Goal: Transaction & Acquisition: Purchase product/service

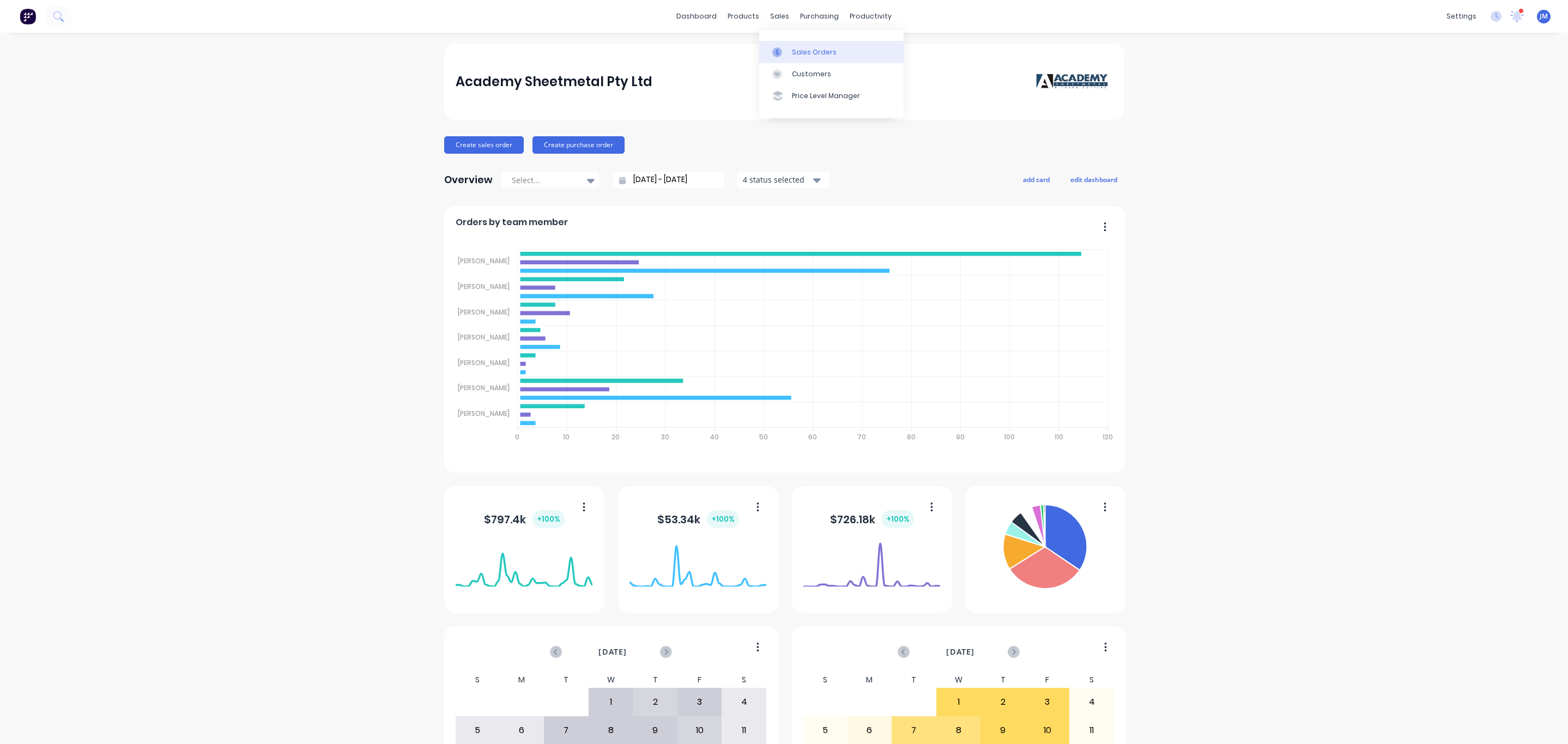
click at [790, 44] on link "Sales Orders" at bounding box center [831, 52] width 144 height 22
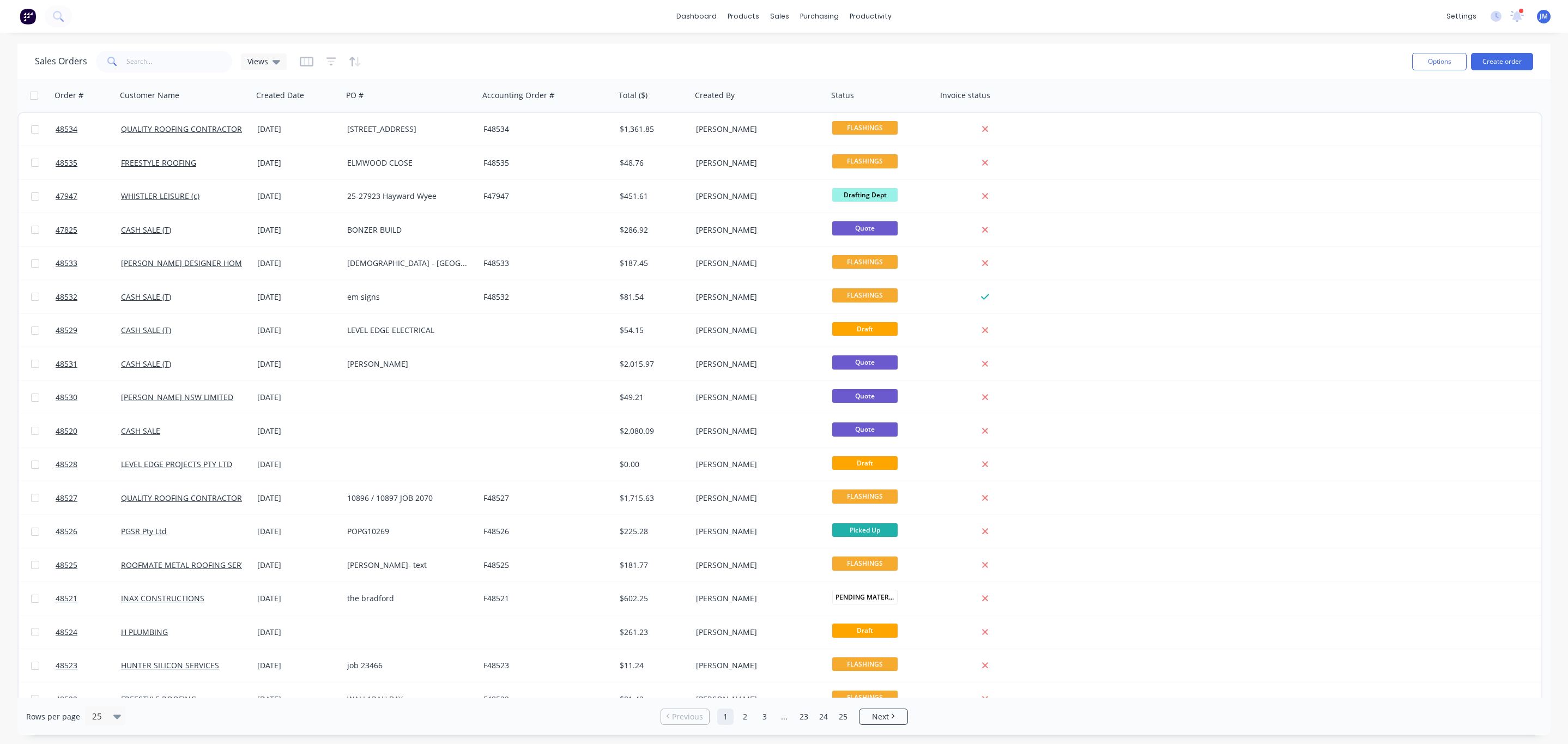
click at [1503, 49] on div "Options Create order" at bounding box center [1471, 61] width 125 height 27
click at [1499, 59] on button "Create order" at bounding box center [1502, 61] width 62 height 18
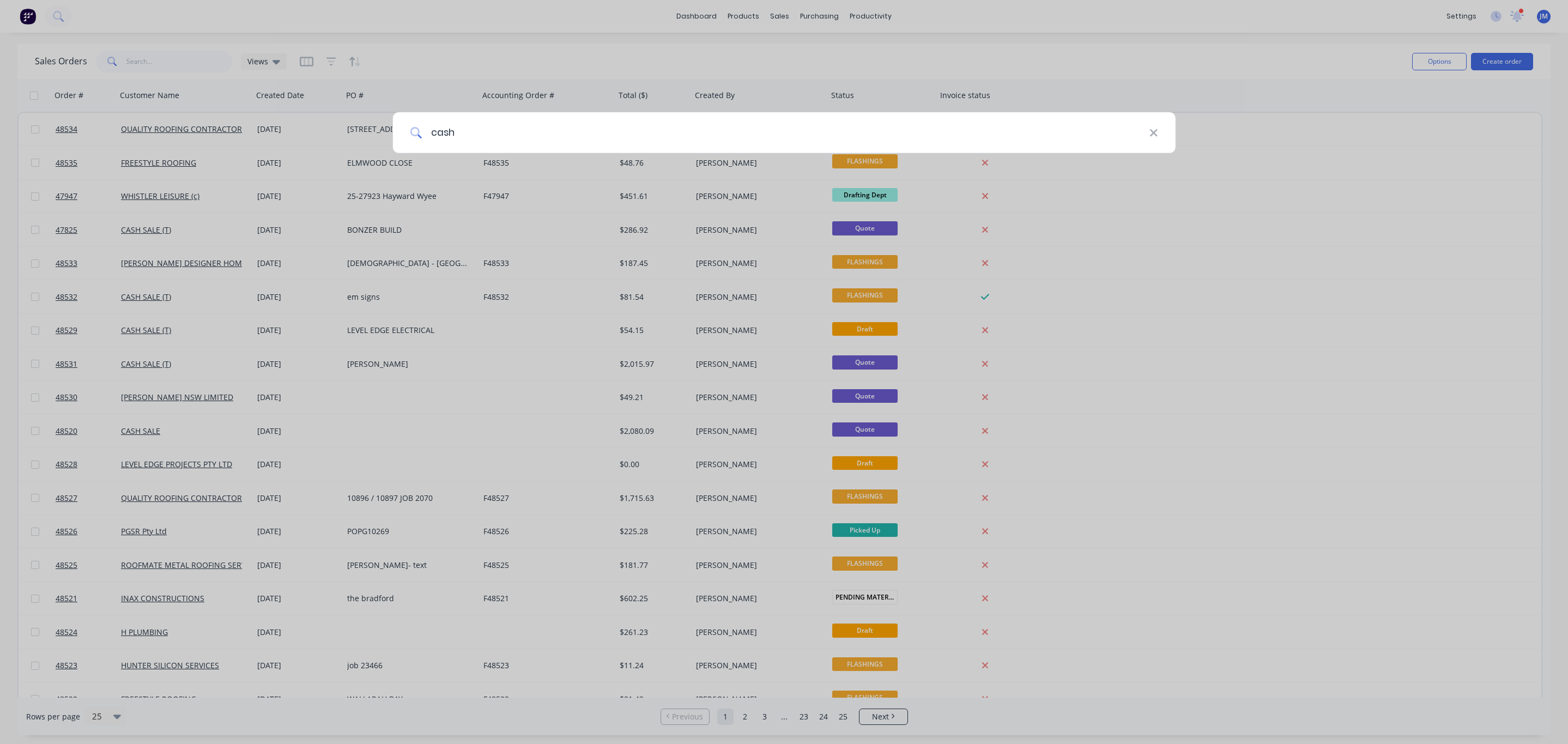
type input "cash"
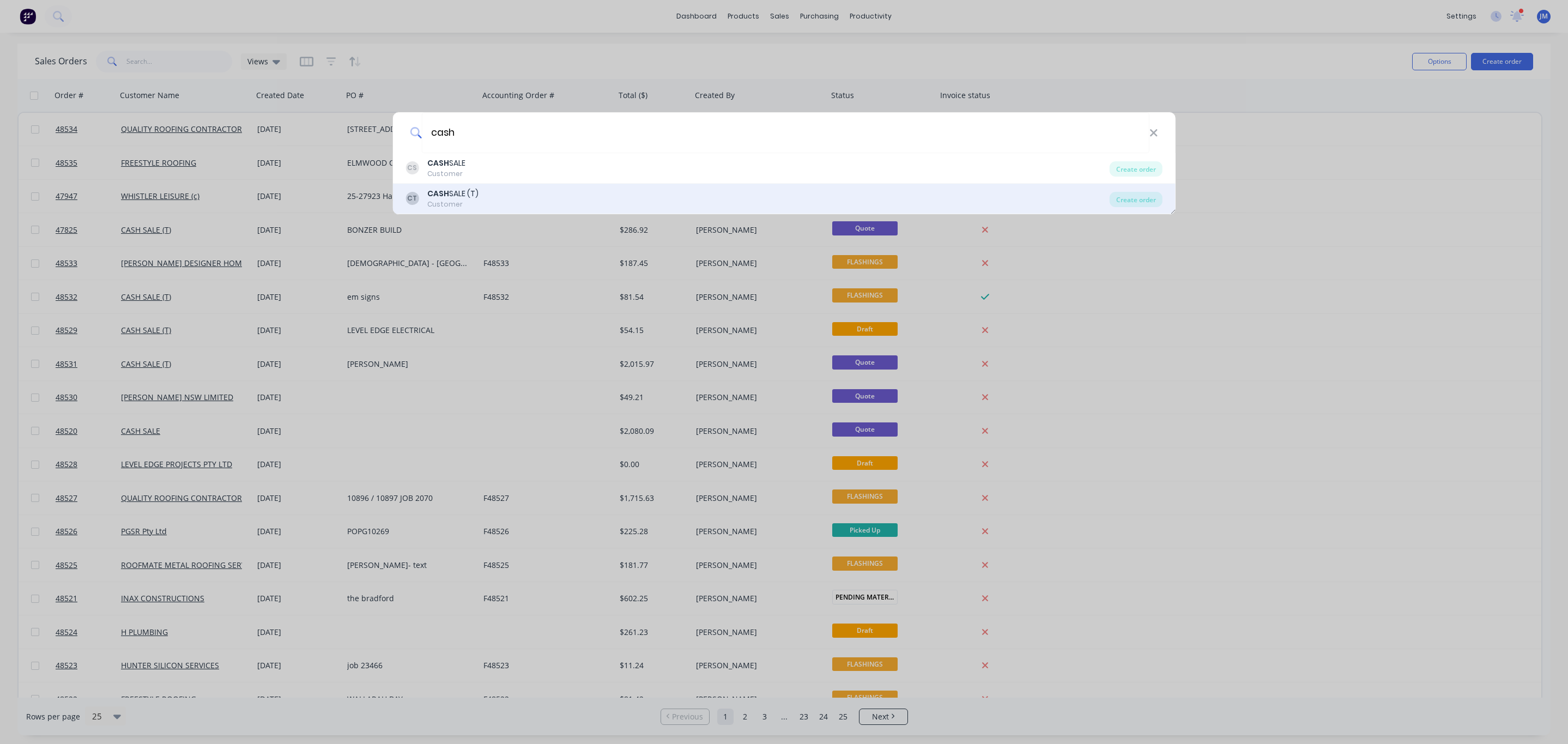
click at [538, 187] on div "CT CASH SALE (T) Customer Create order" at bounding box center [784, 199] width 783 height 30
click at [468, 196] on div "CASH SALE (T)" at bounding box center [453, 194] width 51 height 12
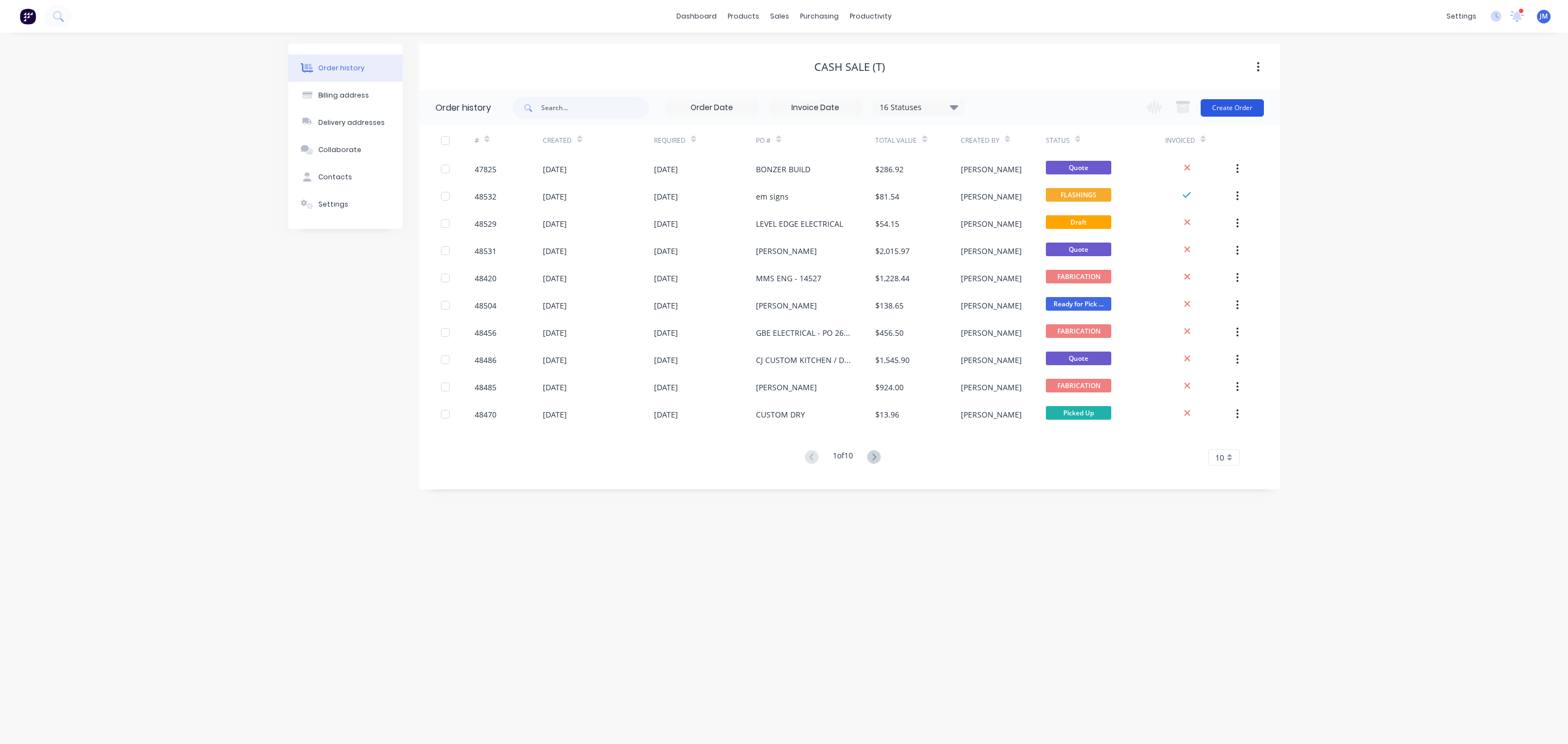
click at [1243, 110] on button "Create Order" at bounding box center [1233, 108] width 63 height 18
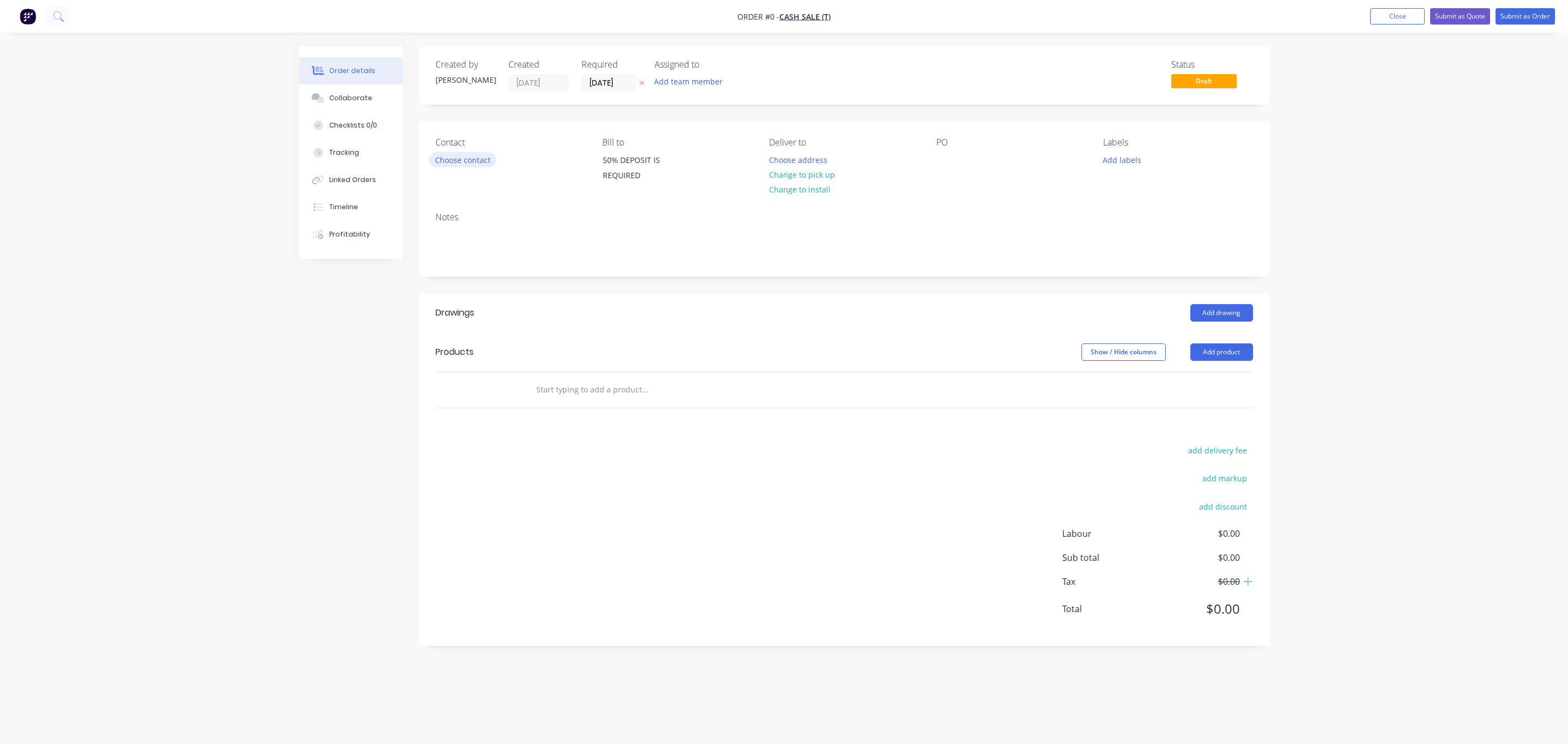
click at [450, 152] on button "Choose contact" at bounding box center [463, 160] width 67 height 15
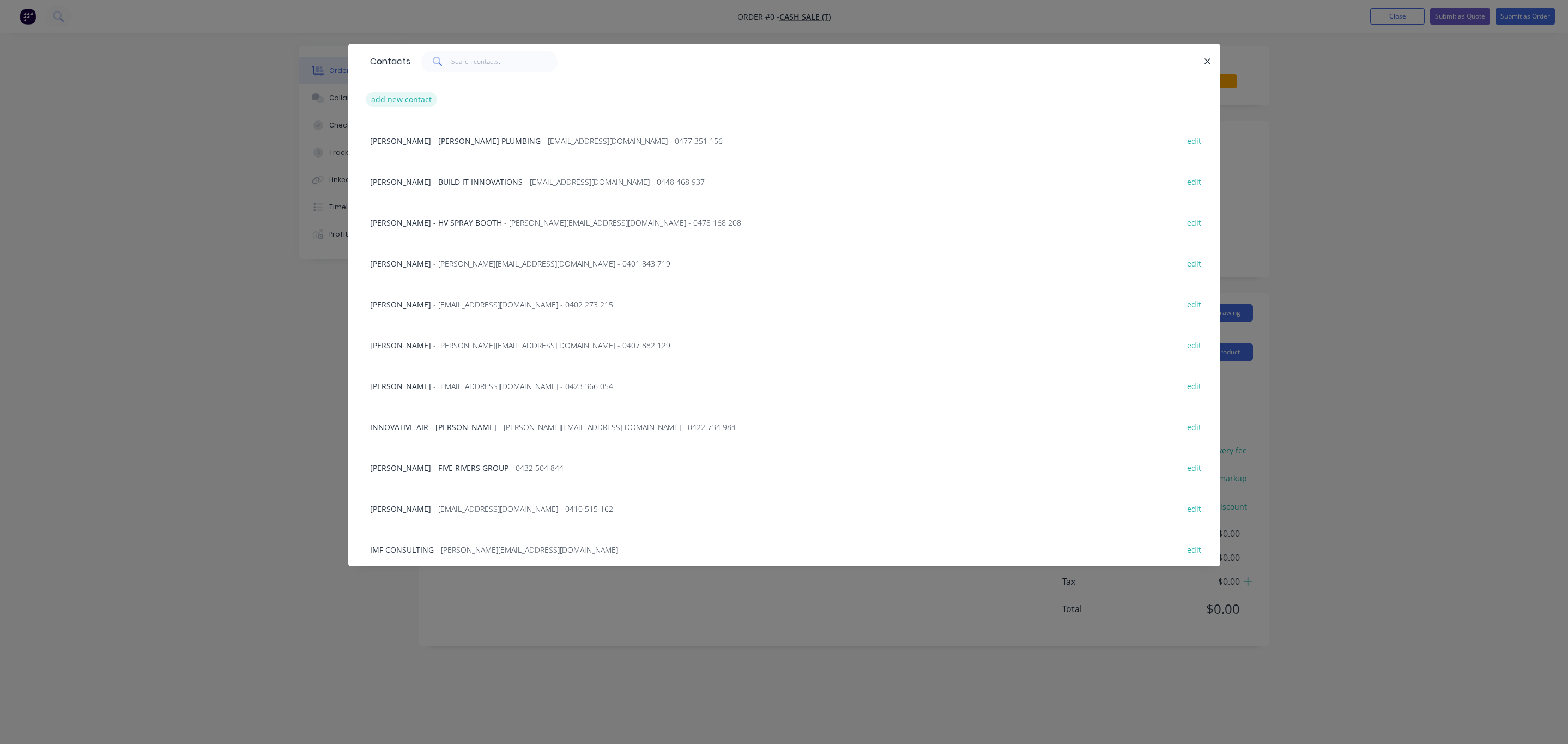
click at [414, 98] on button "add new contact" at bounding box center [402, 99] width 72 height 15
select select "AU"
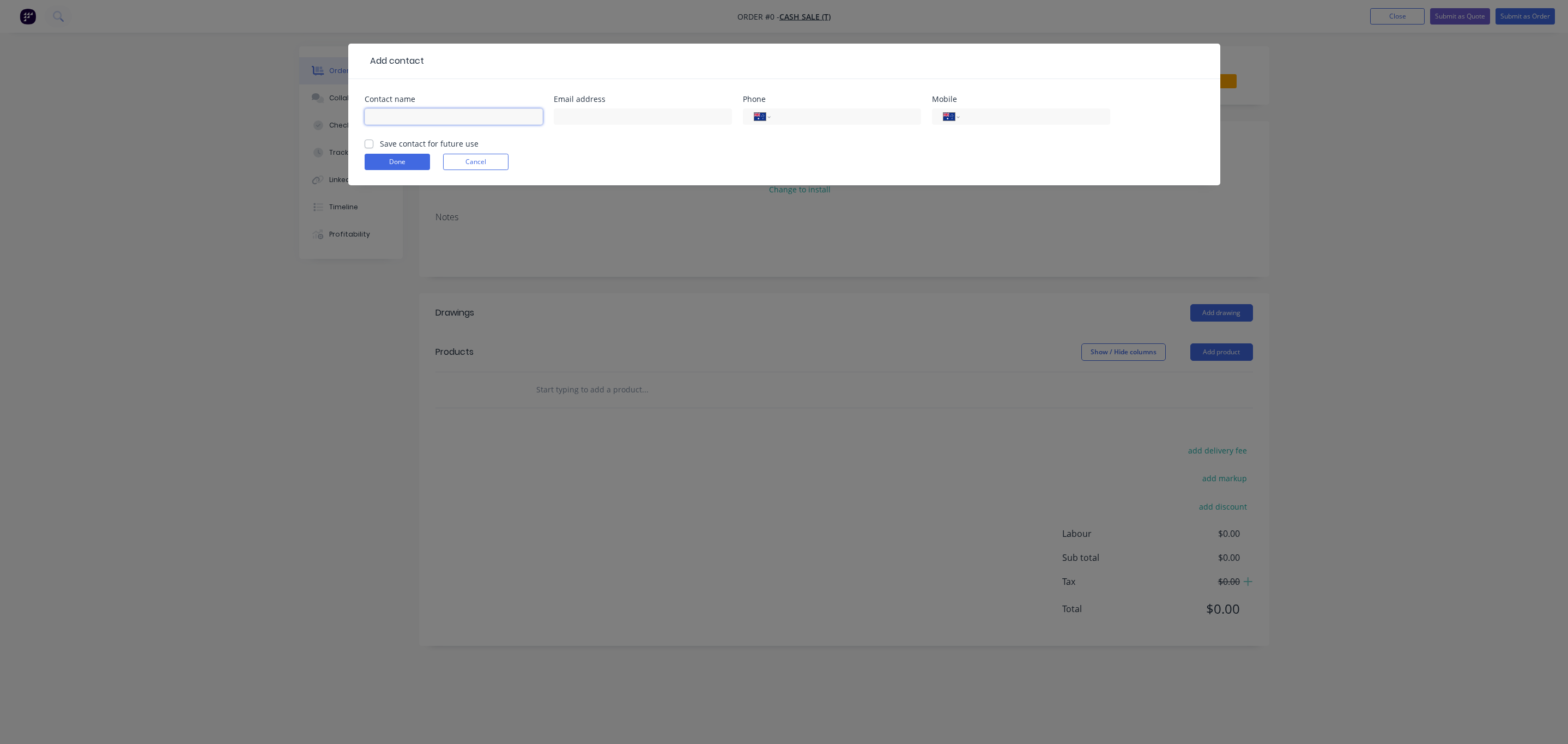
click at [415, 116] on input "text" at bounding box center [453, 116] width 178 height 16
type input "t"
type input "ALPHA LIFECARE - [PERSON_NAME]"
click at [591, 98] on div "Email address" at bounding box center [643, 99] width 178 height 8
click at [583, 125] on div at bounding box center [643, 122] width 178 height 32
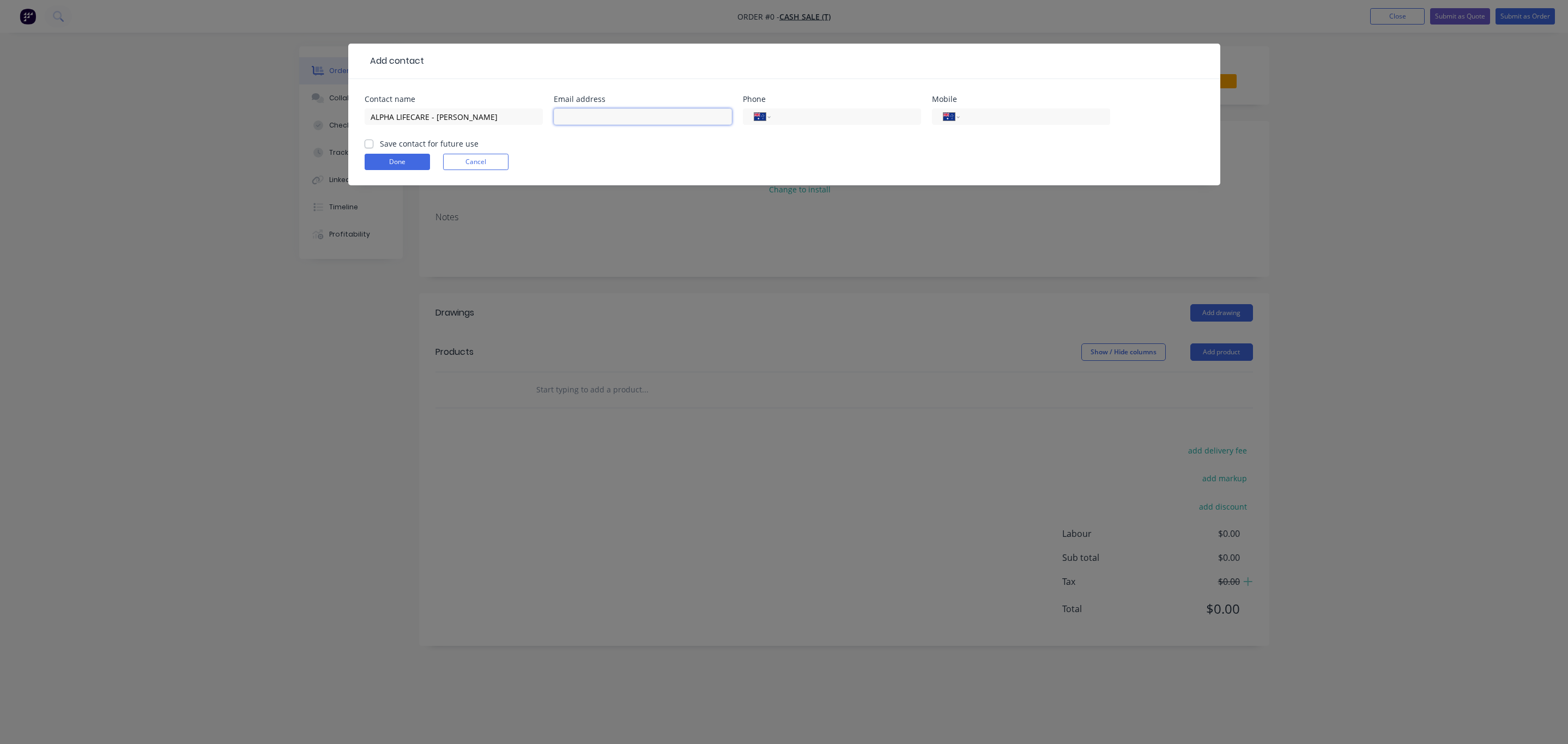
click at [583, 120] on input "text" at bounding box center [643, 116] width 178 height 16
click at [607, 113] on input "text" at bounding box center [643, 116] width 178 height 16
click at [575, 118] on input "text" at bounding box center [643, 116] width 178 height 16
paste input "[PERSON_NAME][EMAIL_ADDRESS][PERSON_NAME][DOMAIN_NAME]"
type input "[PERSON_NAME][EMAIL_ADDRESS][PERSON_NAME][DOMAIN_NAME]"
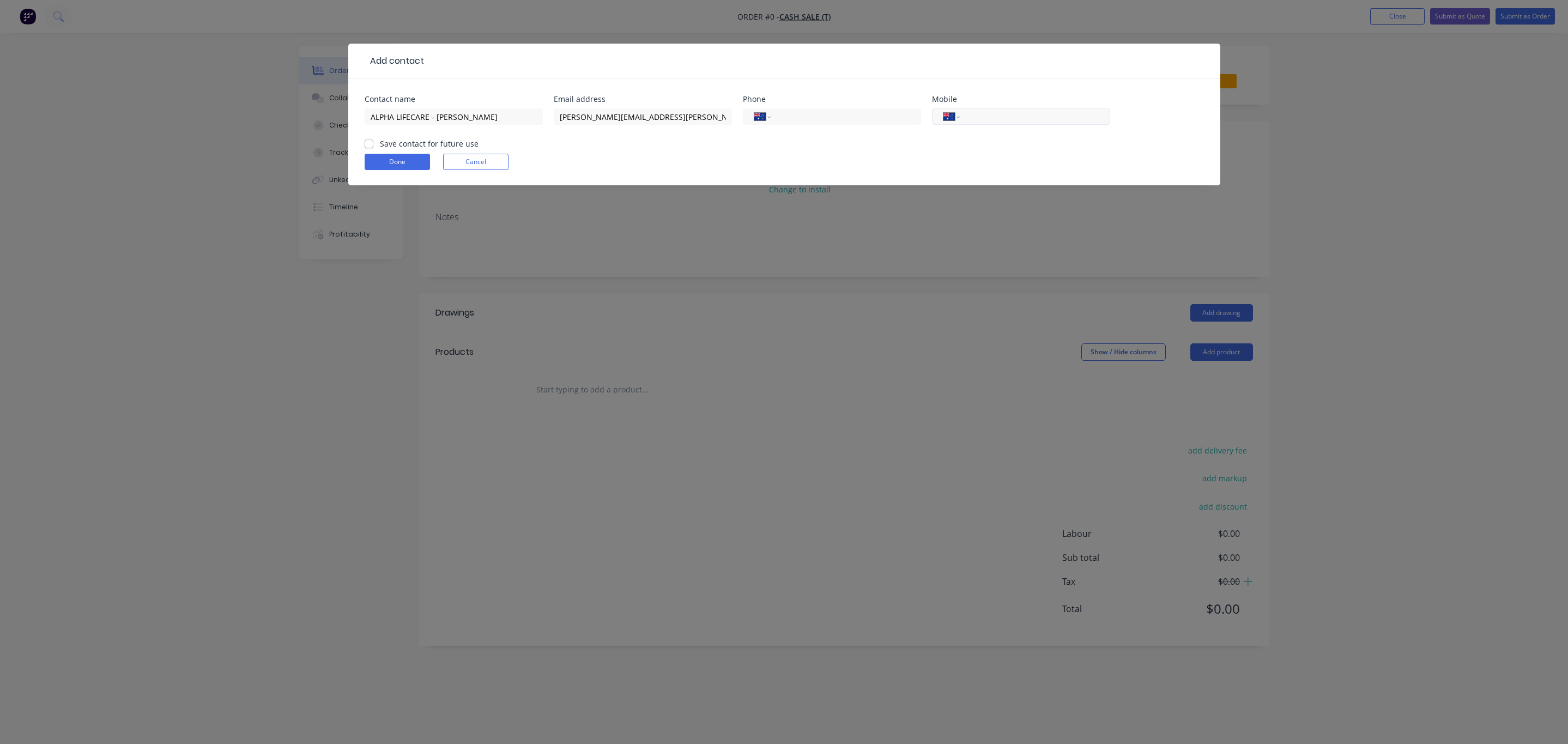
click at [1003, 121] on input "tel" at bounding box center [1032, 117] width 131 height 13
click at [1022, 118] on input "tel" at bounding box center [1032, 117] width 131 height 13
type input "0437 771 860"
click at [424, 139] on label "Save contact for future use" at bounding box center [429, 144] width 99 height 12
click at [373, 139] on input "Save contact for future use" at bounding box center [369, 143] width 9 height 10
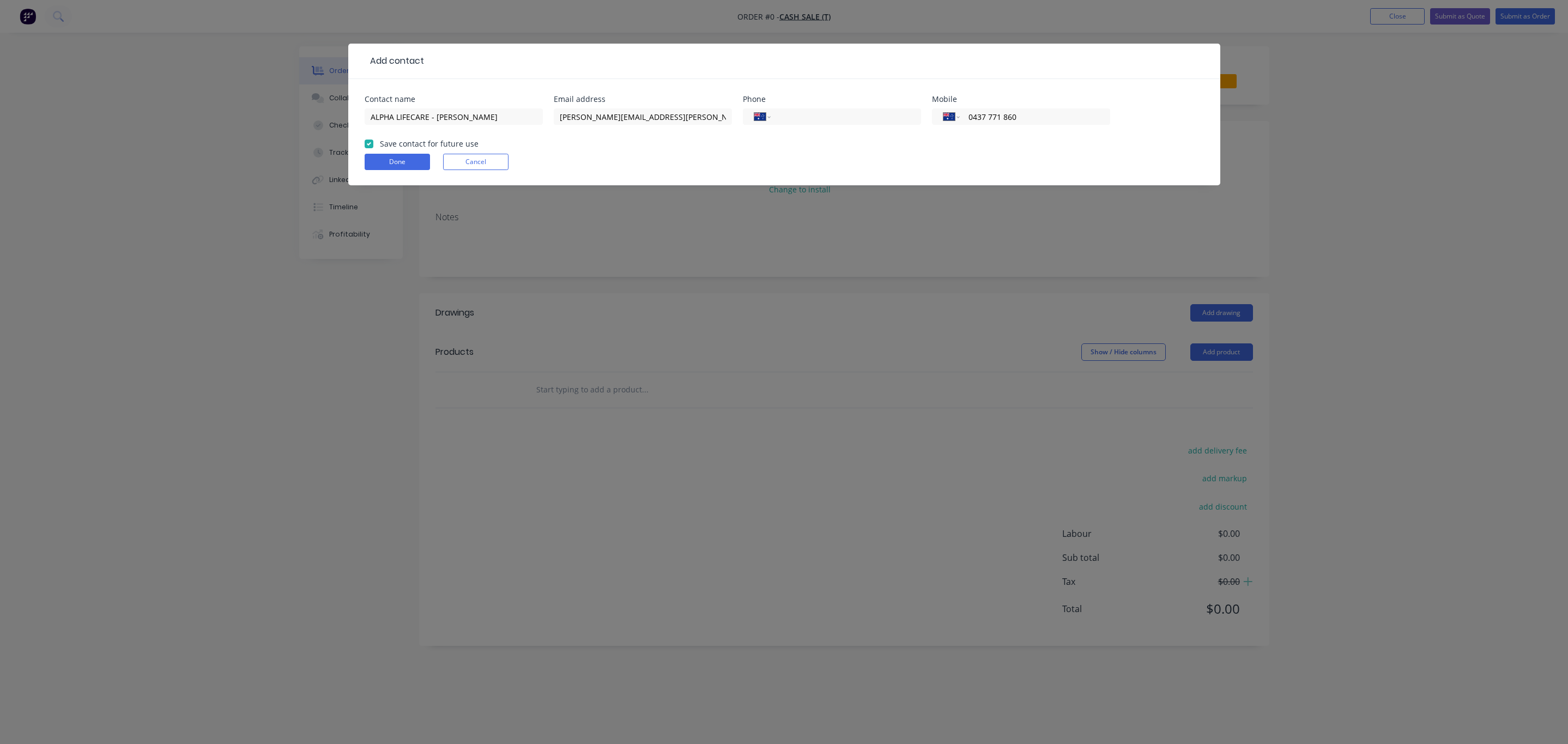
checkbox input "true"
click at [398, 162] on button "Done" at bounding box center [397, 161] width 65 height 16
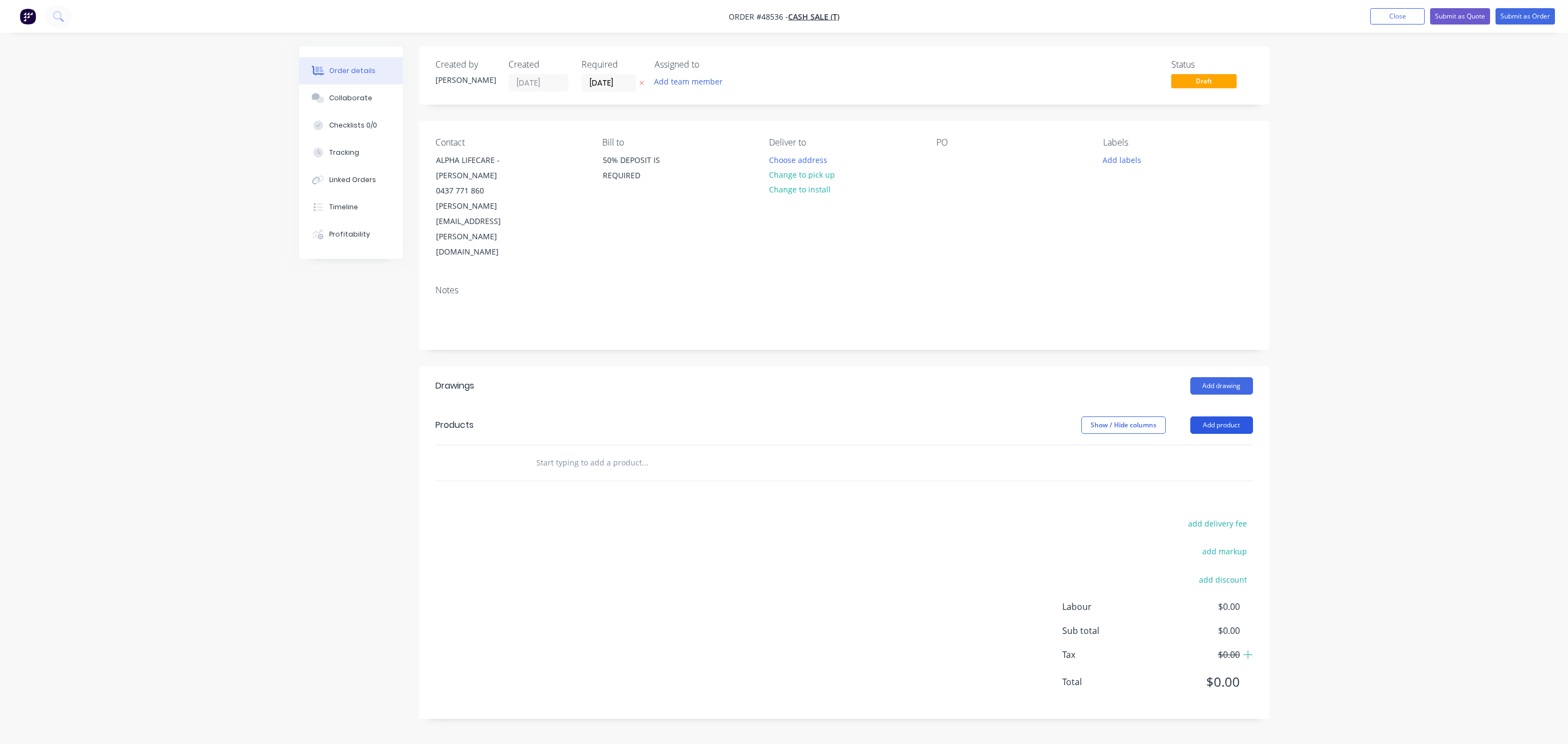
click at [1233, 416] on button "Add product" at bounding box center [1222, 425] width 63 height 18
click at [1195, 445] on div "Product catalogue" at bounding box center [1201, 453] width 84 height 16
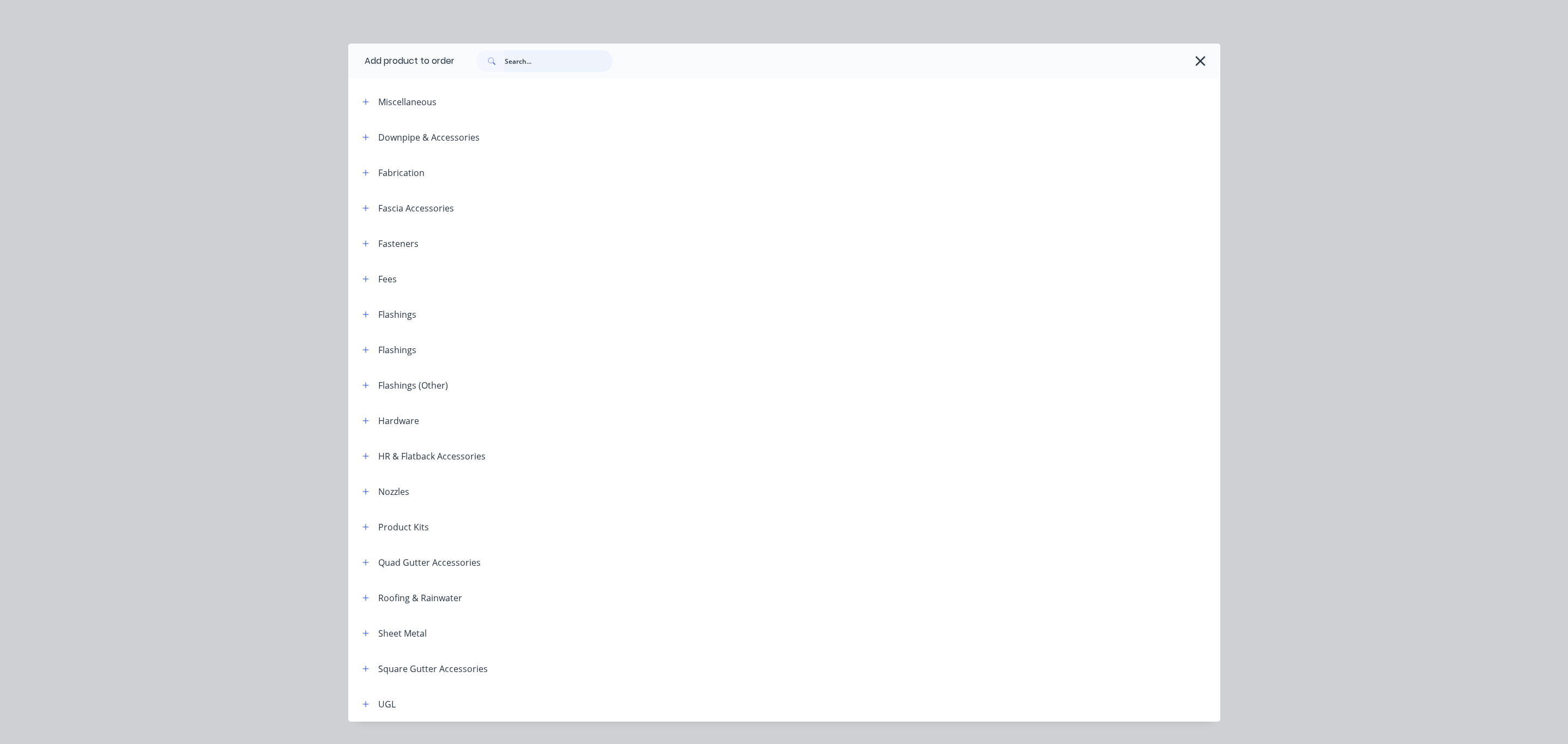
click at [513, 71] on input "text" at bounding box center [558, 61] width 108 height 22
type input "SPEC"
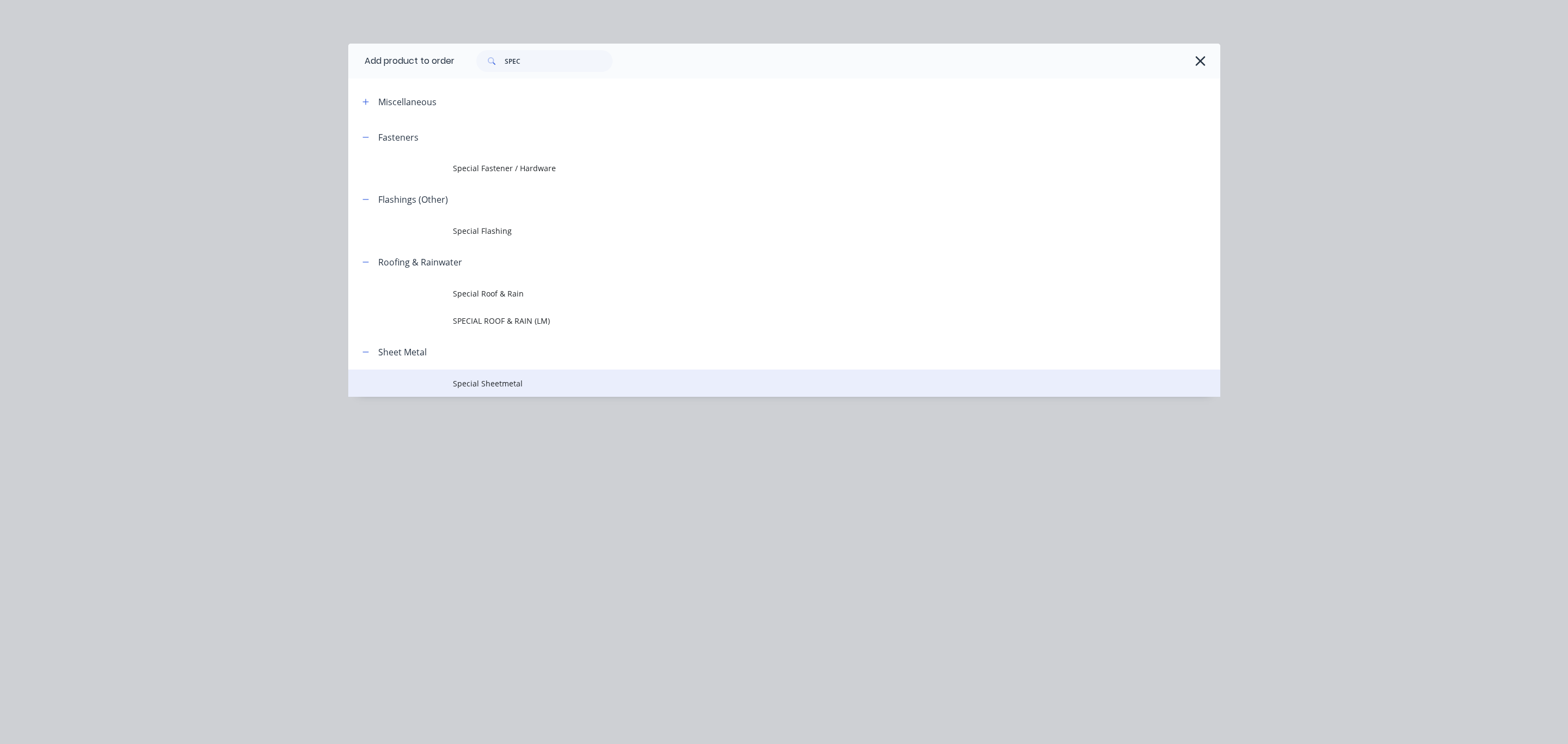
click at [515, 383] on span "Special Sheetmetal" at bounding box center [760, 383] width 614 height 12
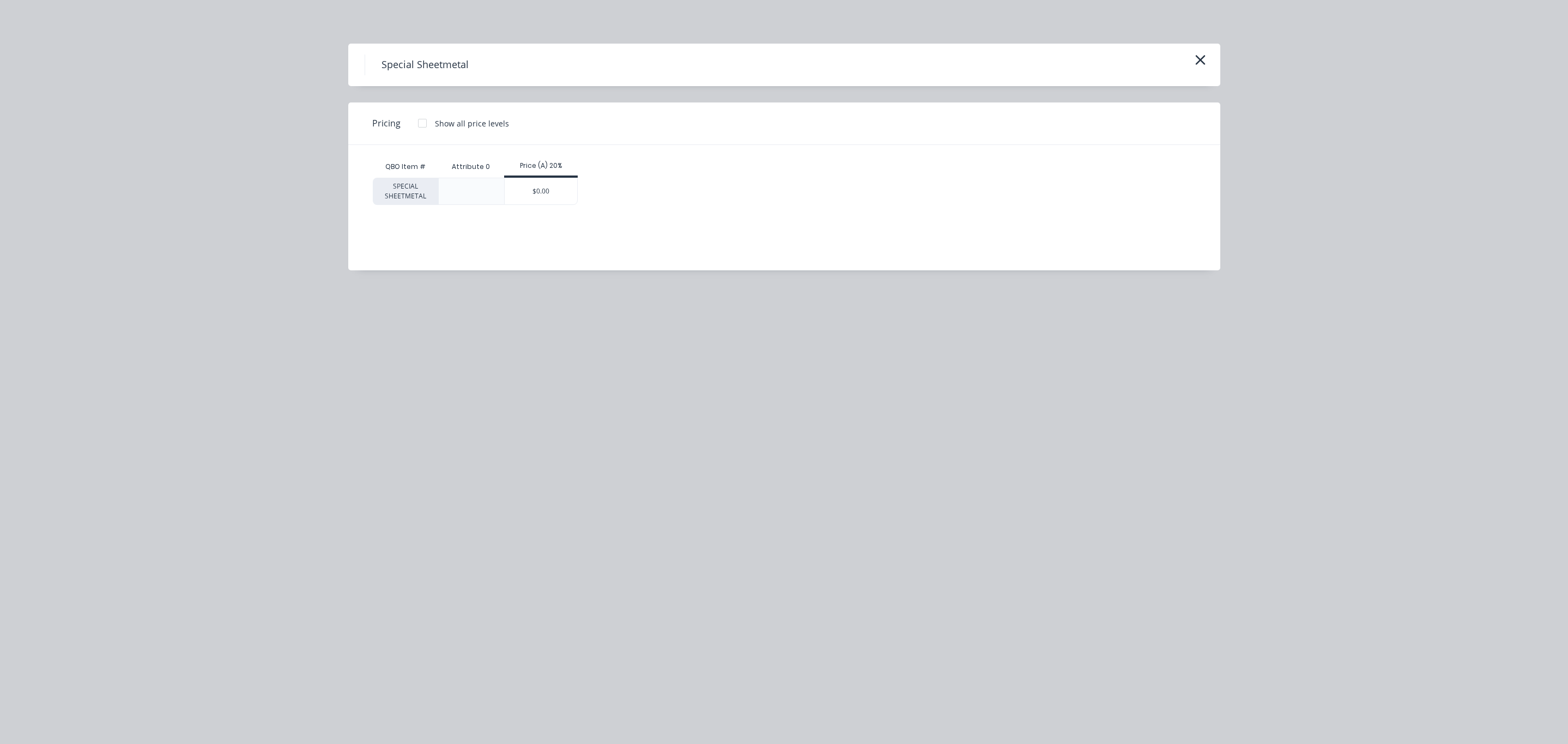
click at [570, 169] on div "Price (A) 20%" at bounding box center [541, 166] width 74 height 10
click at [553, 190] on div "$0.00" at bounding box center [541, 191] width 72 height 26
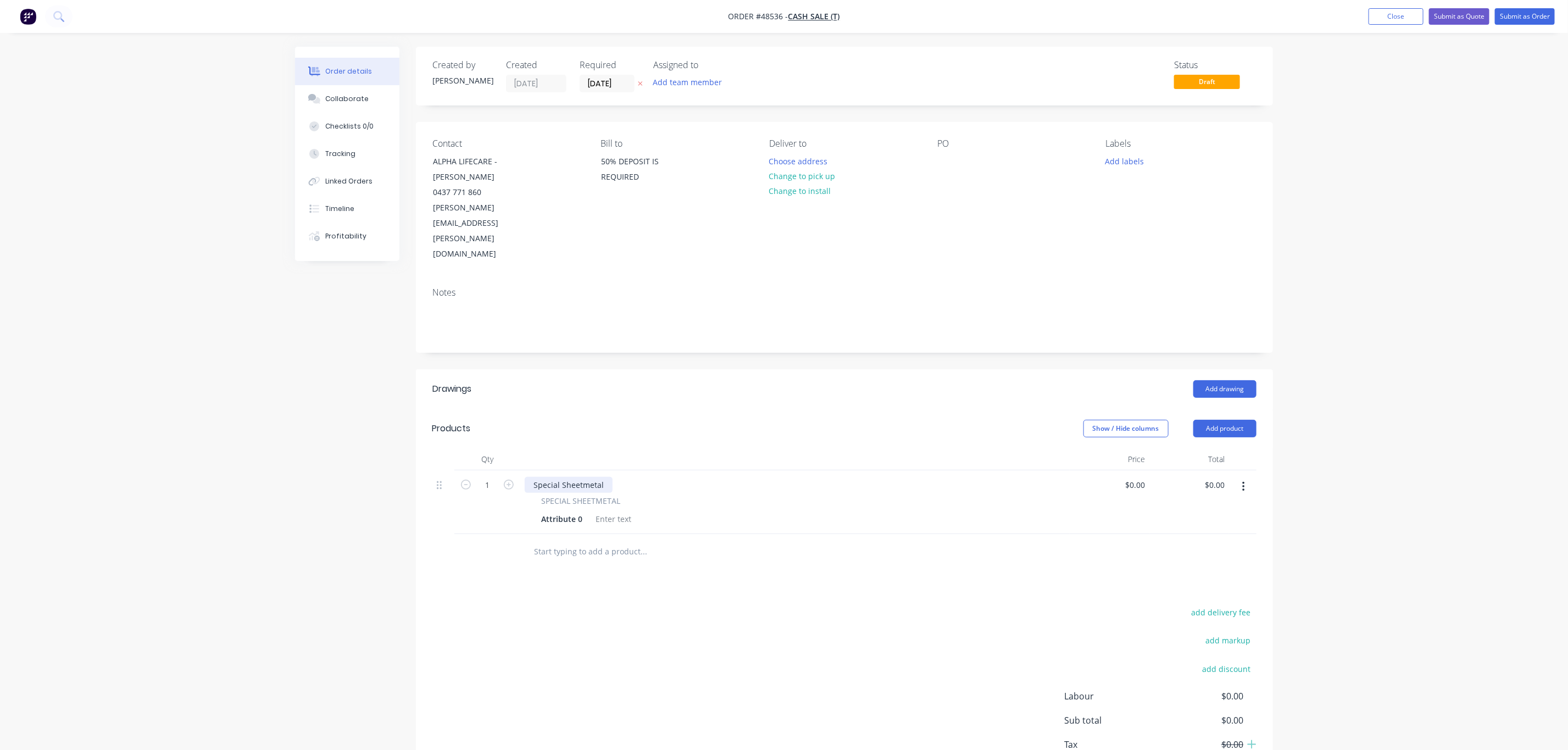
click at [572, 477] on div "Special Sheetmetal" at bounding box center [568, 485] width 88 height 16
drag, startPoint x: 602, startPoint y: 443, endPoint x: 414, endPoint y: 442, distance: 188.0
click at [421, 449] on div "Qty Price Total 1 Special Sheetmetal SPECIAL SHEETMETAL Attribute 0 $0.00 $0.00…" at bounding box center [844, 509] width 857 height 122
click at [1246, 477] on button "button" at bounding box center [1244, 487] width 26 height 20
click at [1226, 527] on button "Duplicate" at bounding box center [1205, 538] width 104 height 22
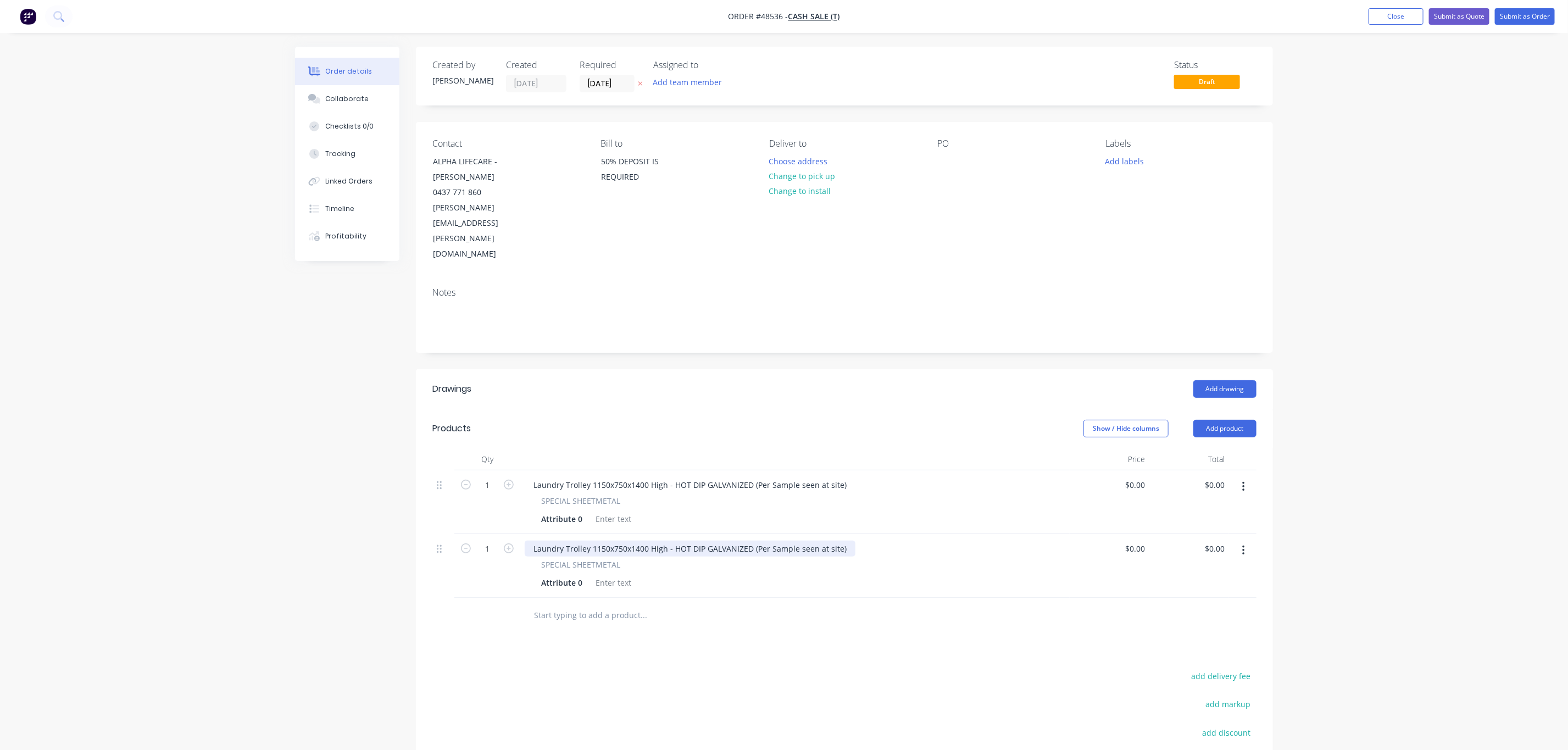
drag, startPoint x: 835, startPoint y: 508, endPoint x: 780, endPoint y: 505, distance: 55.1
click at [835, 541] on div "Laundry Trolley 1150x750x1400 High - HOT DIP GALVANIZED (Per Sample seen at sit…" at bounding box center [690, 549] width 331 height 16
drag, startPoint x: 750, startPoint y: 503, endPoint x: 673, endPoint y: 505, distance: 77.0
click at [673, 541] on div "Laundry Trolley 1150x750x1400 High - HOT DIP GALVANIZED (Per Sample seen at sit…" at bounding box center [690, 549] width 331 height 16
drag, startPoint x: 747, startPoint y: 437, endPoint x: 678, endPoint y: 442, distance: 69.2
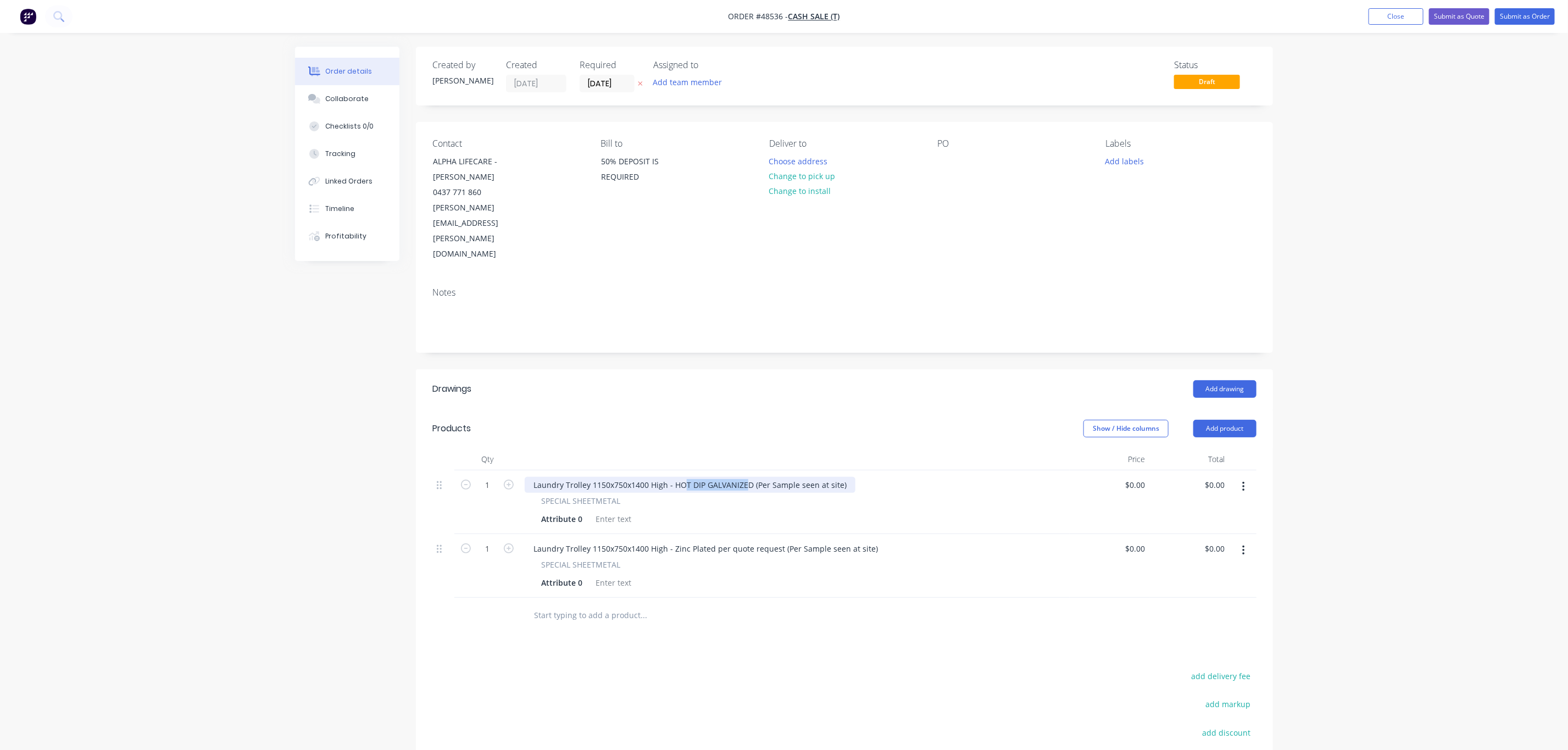
click at [678, 477] on div "Laundry Trolley 1150x750x1400 High - HOT DIP GALVANIZED (Per Sample seen at sit…" at bounding box center [690, 485] width 331 height 16
click at [910, 555] on div "Qty Price Total 1 Laundry Trolley 1150x750x1400 High - HOT DIP GALVANIZED (Per …" at bounding box center [844, 541] width 857 height 185
drag, startPoint x: 868, startPoint y: 506, endPoint x: 777, endPoint y: 505, distance: 91.0
click at [777, 541] on div "Laundry Trolley 1150x750x1400 High - Zinc Plated per quote request (Per Sample …" at bounding box center [706, 549] width 362 height 16
drag, startPoint x: 841, startPoint y: 436, endPoint x: 663, endPoint y: 443, distance: 178.1
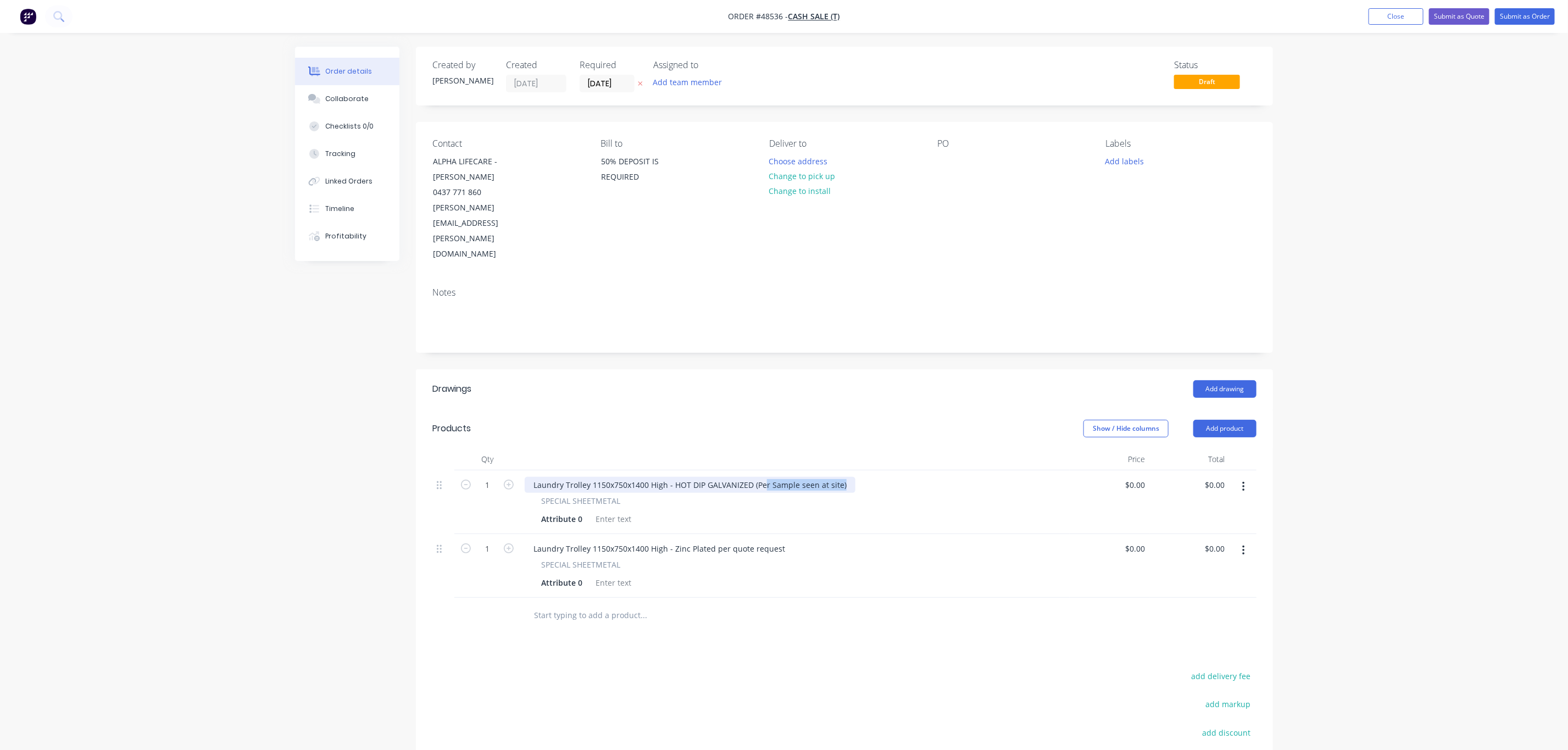
click at [663, 477] on div "Laundry Trolley 1150x750x1400 High - HOT DIP GALVANIZED (Per Sample seen at sit…" at bounding box center [690, 485] width 331 height 16
click at [783, 477] on div "Laundry Trolley 1150x750x1400 High - HOT DIP GALVANIZED (Per Sample seen at sit…" at bounding box center [690, 485] width 331 height 16
click at [700, 477] on div "Laundry Trolley 1150x750x1400 High - HOT DIP GALVANIZED (Per Sample seen at sit…" at bounding box center [690, 485] width 331 height 16
drag, startPoint x: 679, startPoint y: 437, endPoint x: 876, endPoint y: 433, distance: 197.0
click at [876, 477] on div "Laundry Trolley 1150x750x1400 High - HOT DIP GALVANIZED (Per Sample seen at sit…" at bounding box center [795, 485] width 541 height 16
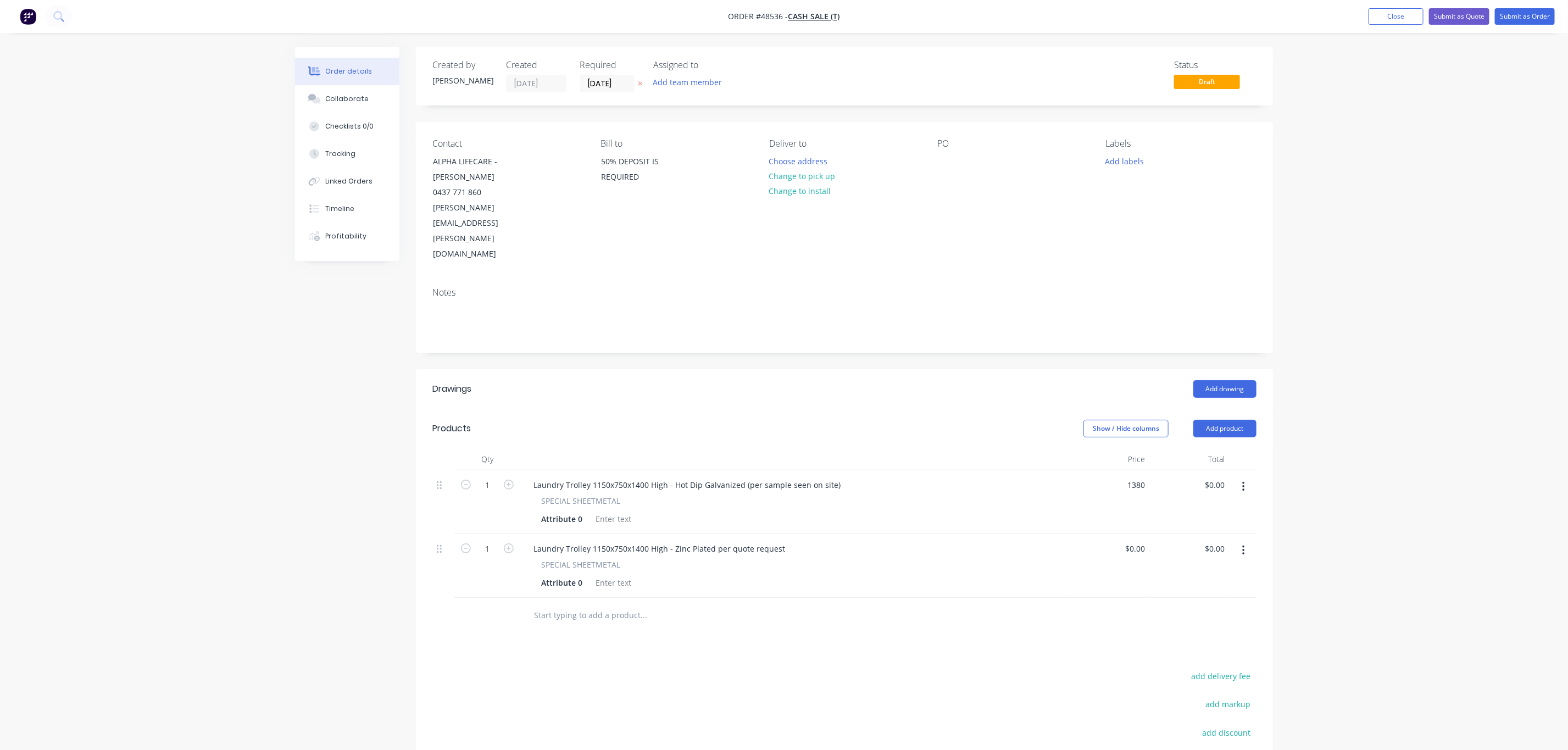
type input "$1,380.00"
click at [1121, 470] on div "$1,380.00 $1,380.00" at bounding box center [1110, 502] width 80 height 64
click at [1095, 534] on div "$0.00 $0.00" at bounding box center [1110, 566] width 80 height 64
click at [1129, 534] on div "0 0" at bounding box center [1110, 566] width 80 height 64
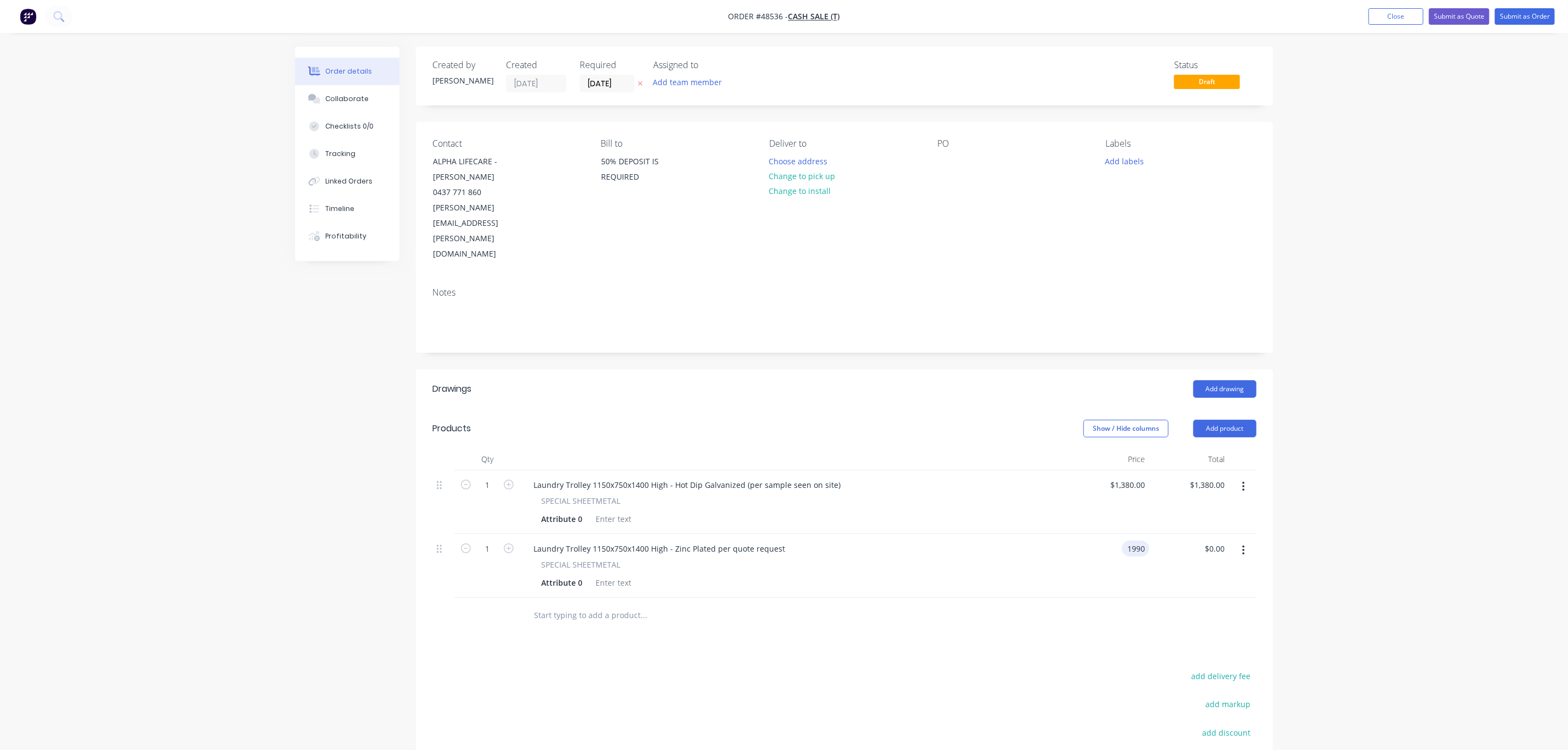
type input "$1,990.00"
click at [947, 598] on div at bounding box center [844, 616] width 824 height 36
click at [673, 590] on div "Drawings Add drawing Products Show / Hide columns Add product Qty Price Total 1…" at bounding box center [844, 621] width 857 height 504
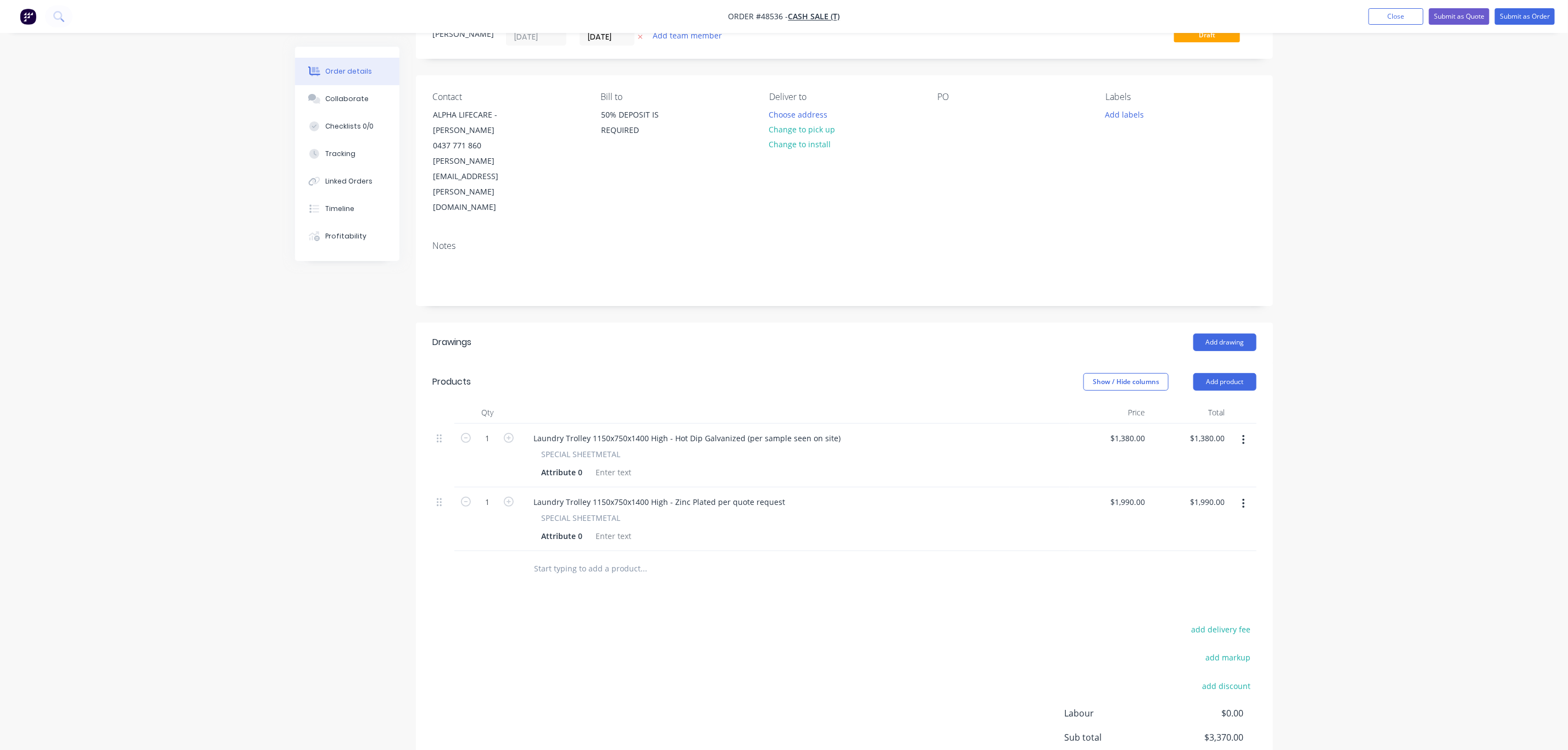
scroll to position [96, 0]
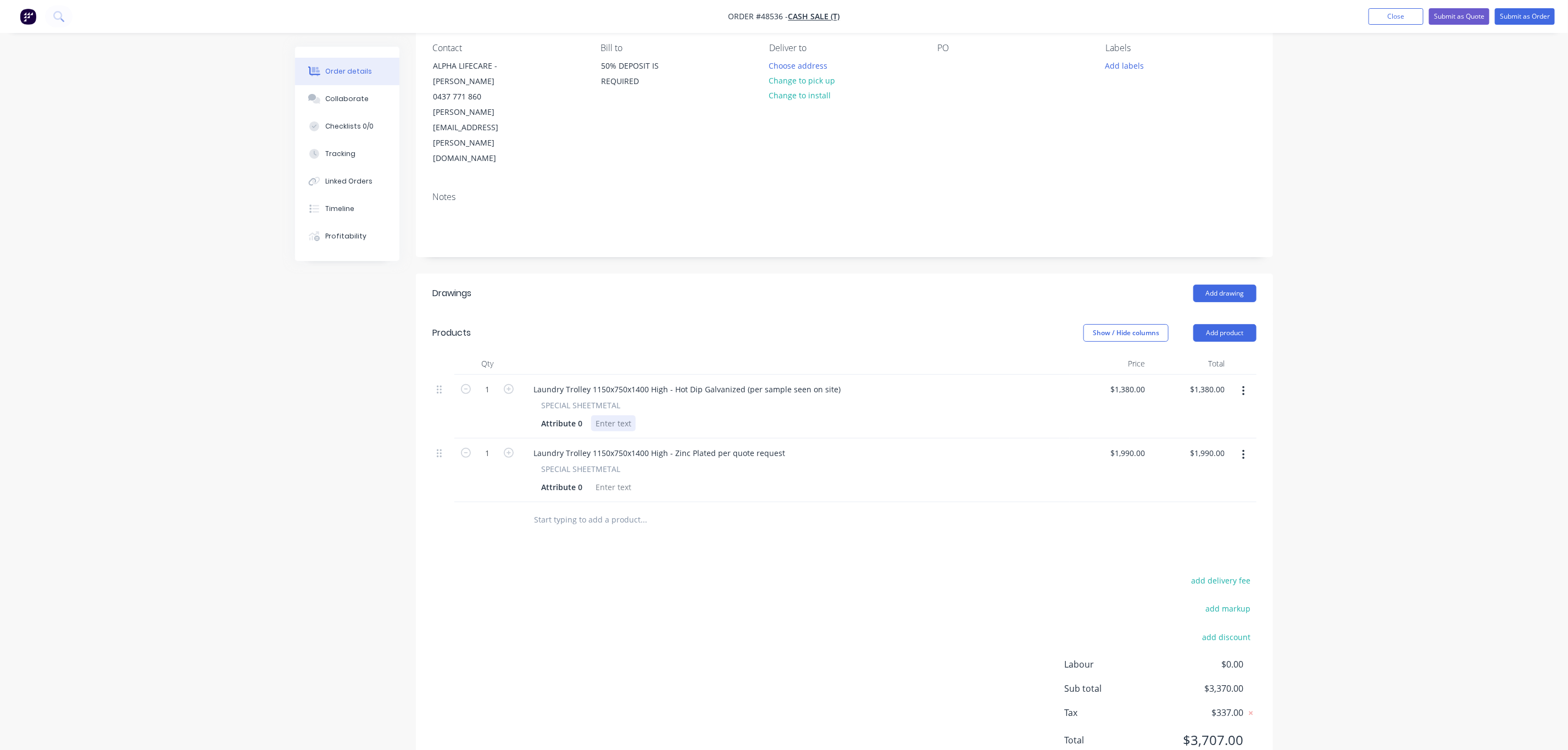
click at [605, 416] on div at bounding box center [613, 423] width 45 height 16
click at [612, 479] on div at bounding box center [613, 487] width 45 height 16
click at [789, 573] on div "add delivery fee add markup add discount Labour $0.00 Sub total $3,370.00 Tax $…" at bounding box center [844, 667] width 824 height 188
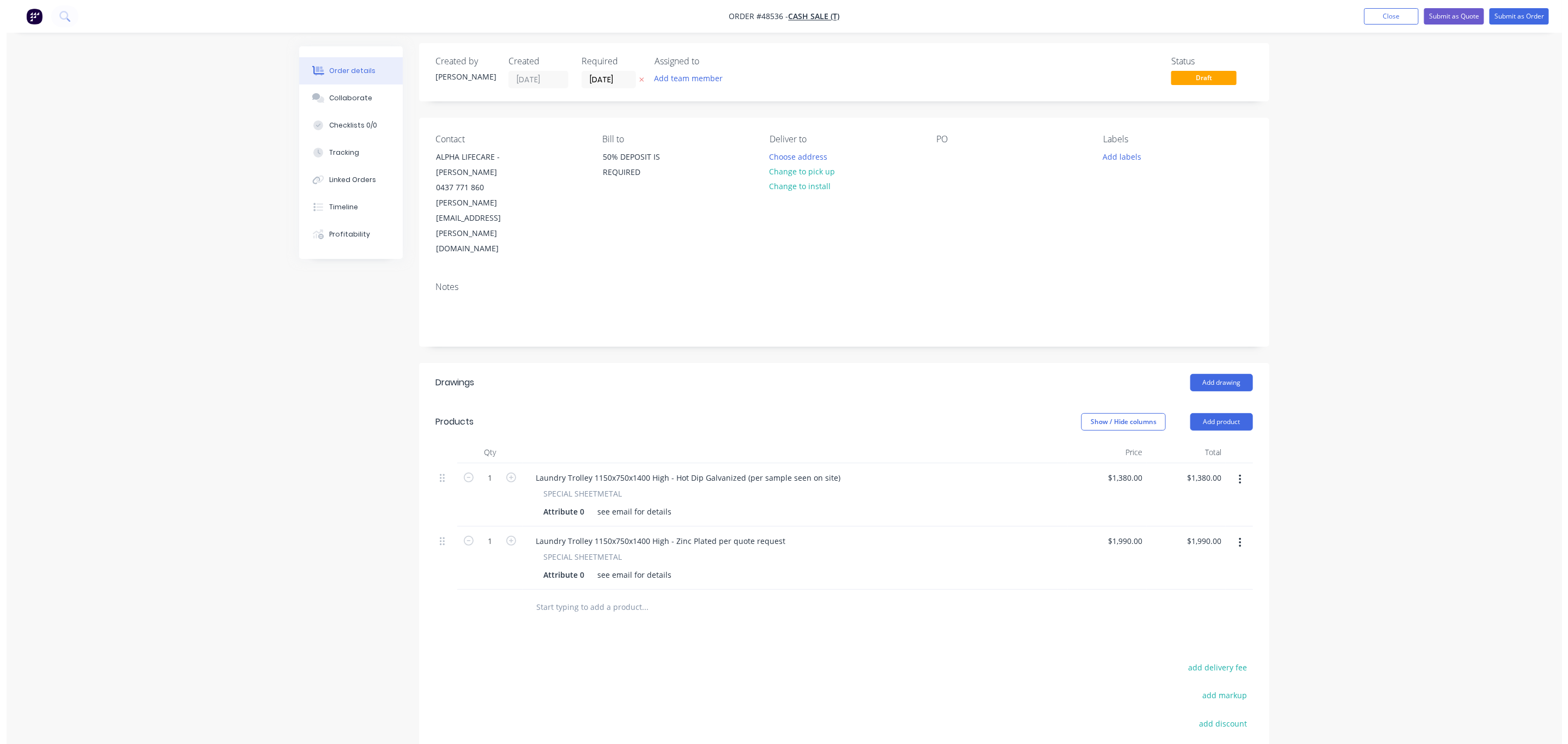
scroll to position [0, 0]
click at [1455, 19] on button "Submit as Quote" at bounding box center [1447, 16] width 60 height 16
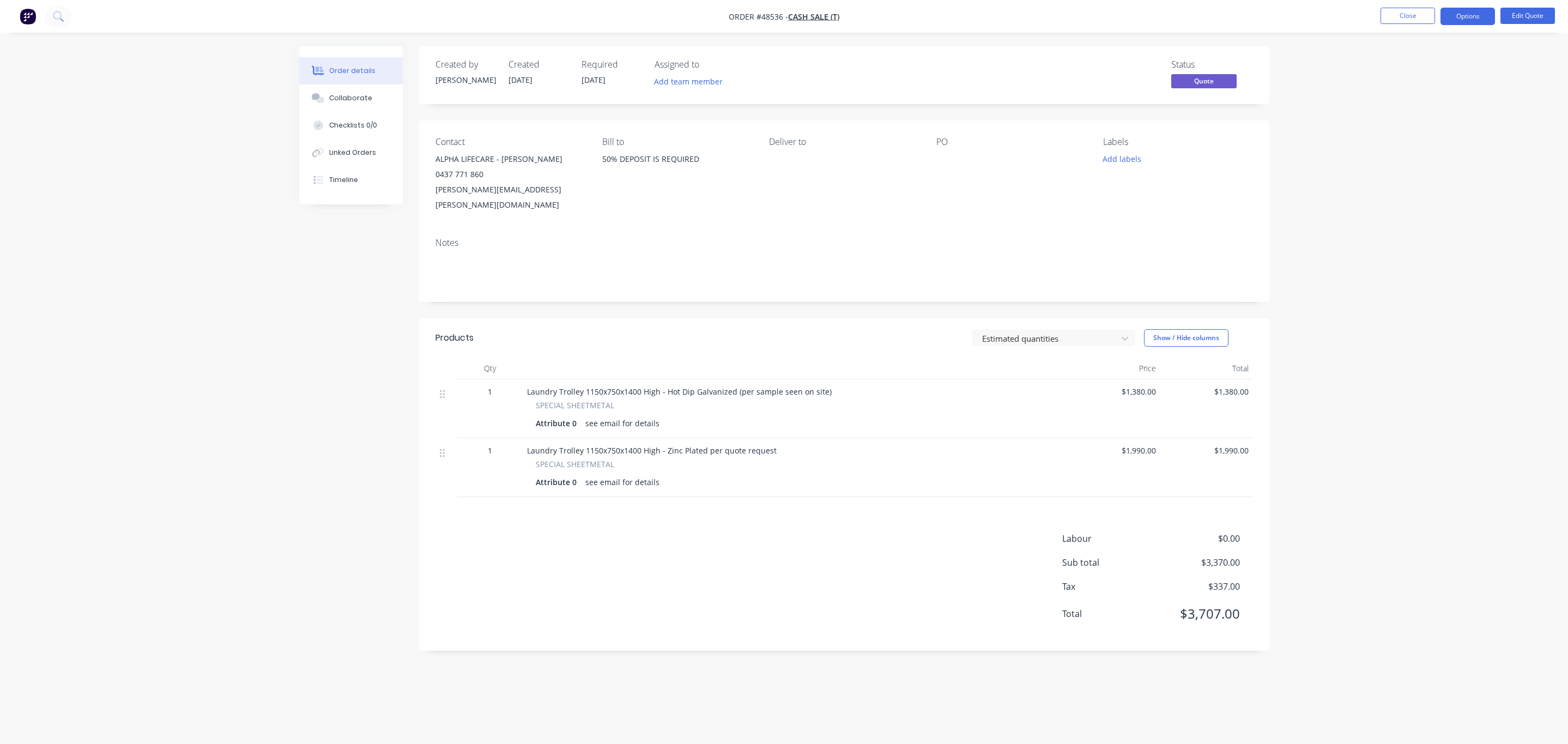
click at [1455, 19] on button "Options" at bounding box center [1468, 16] width 55 height 18
click at [1438, 71] on div "Quote" at bounding box center [1435, 66] width 100 height 16
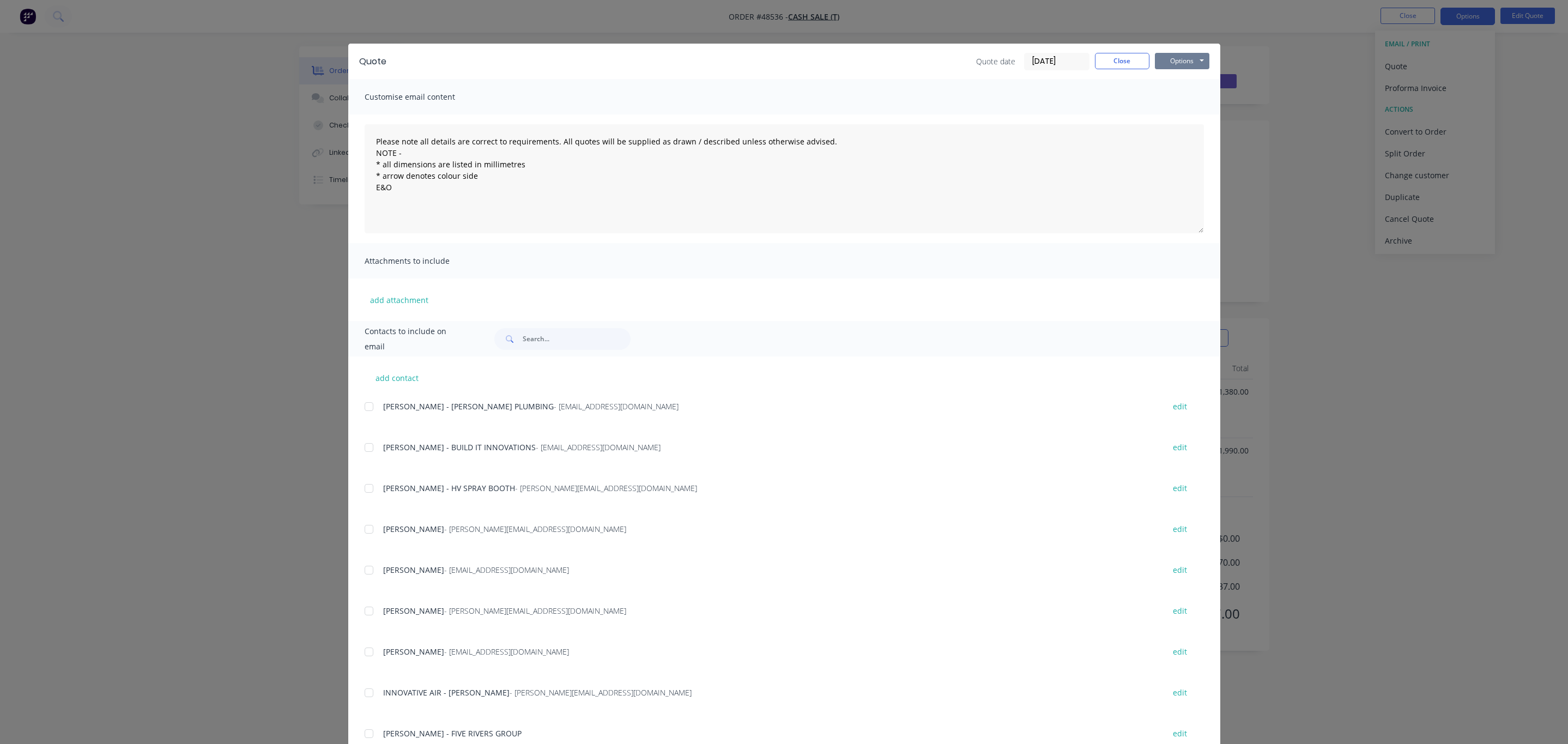
click at [1173, 66] on button "Options" at bounding box center [1182, 61] width 55 height 16
click at [1161, 100] on button "Print" at bounding box center [1189, 99] width 70 height 18
